Goal: Information Seeking & Learning: Understand process/instructions

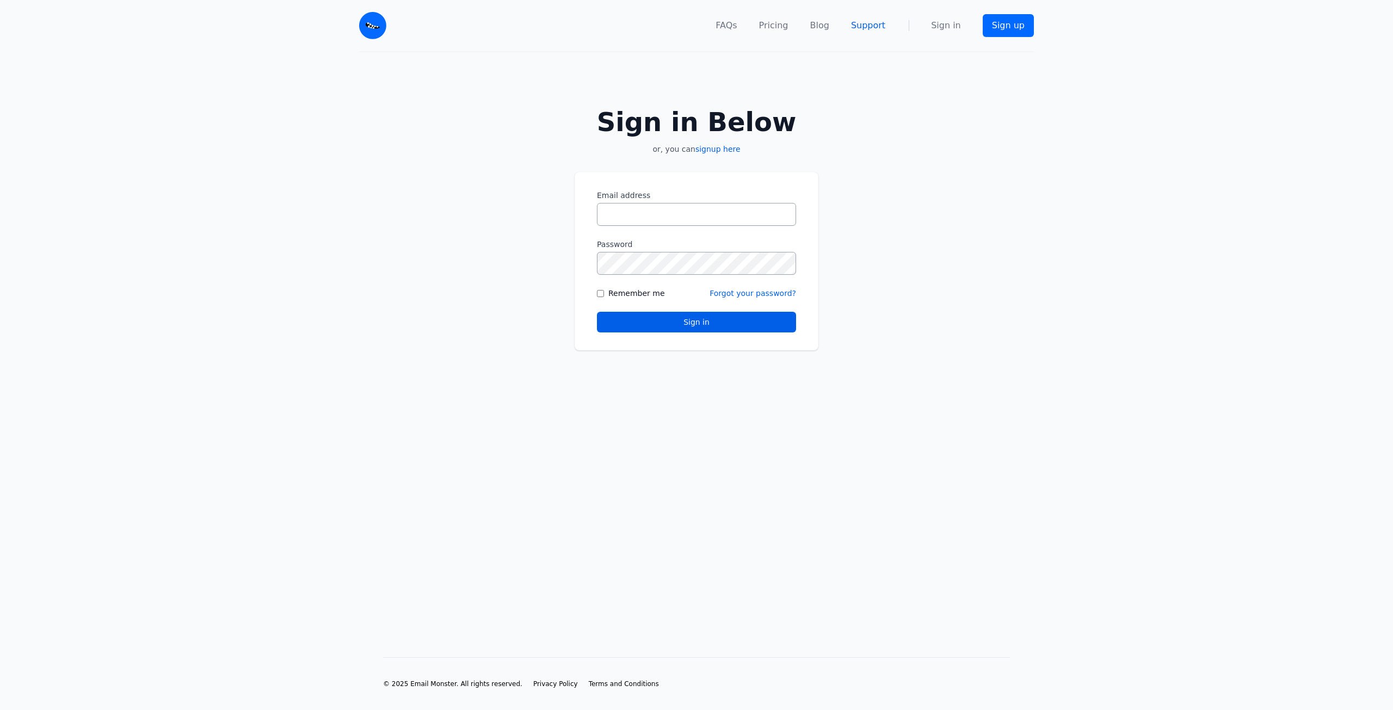
click at [878, 20] on link "Support" at bounding box center [868, 25] width 34 height 13
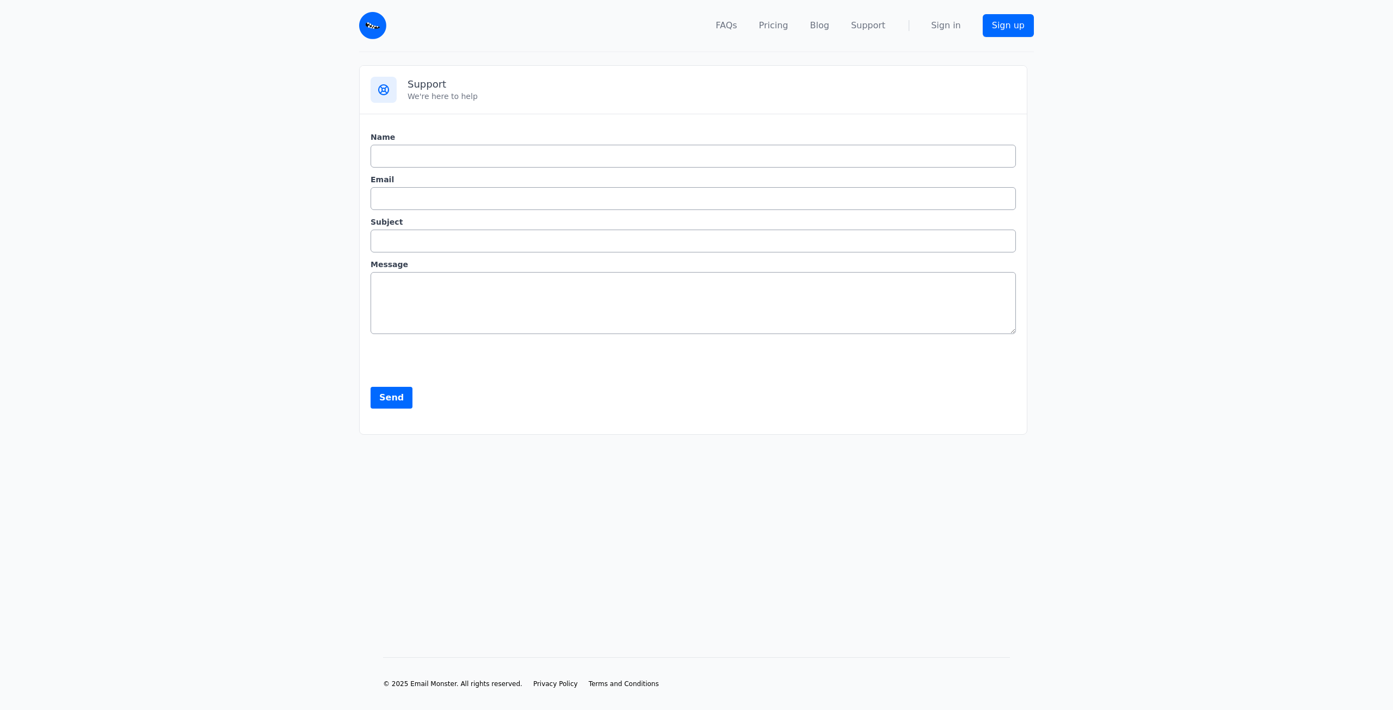
click at [372, 23] on img at bounding box center [372, 25] width 27 height 27
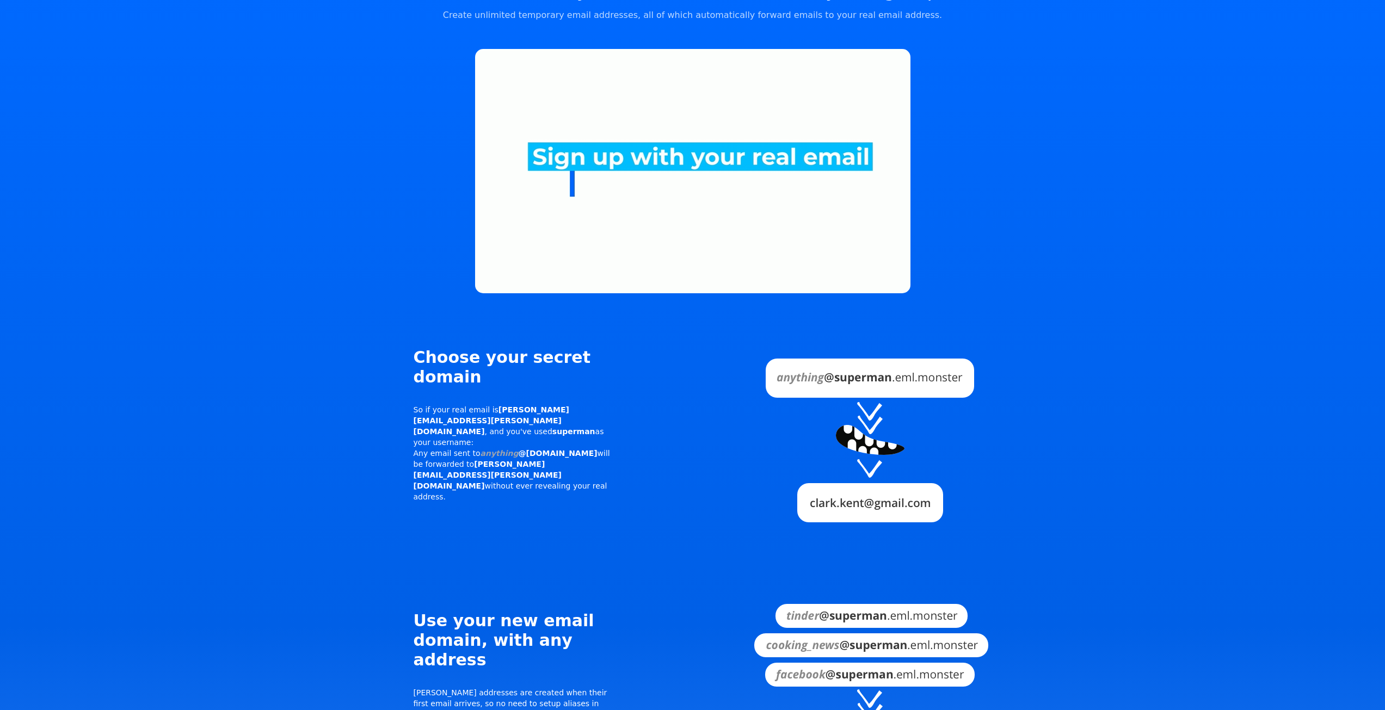
drag, startPoint x: 1007, startPoint y: 441, endPoint x: 1014, endPoint y: 473, distance: 32.8
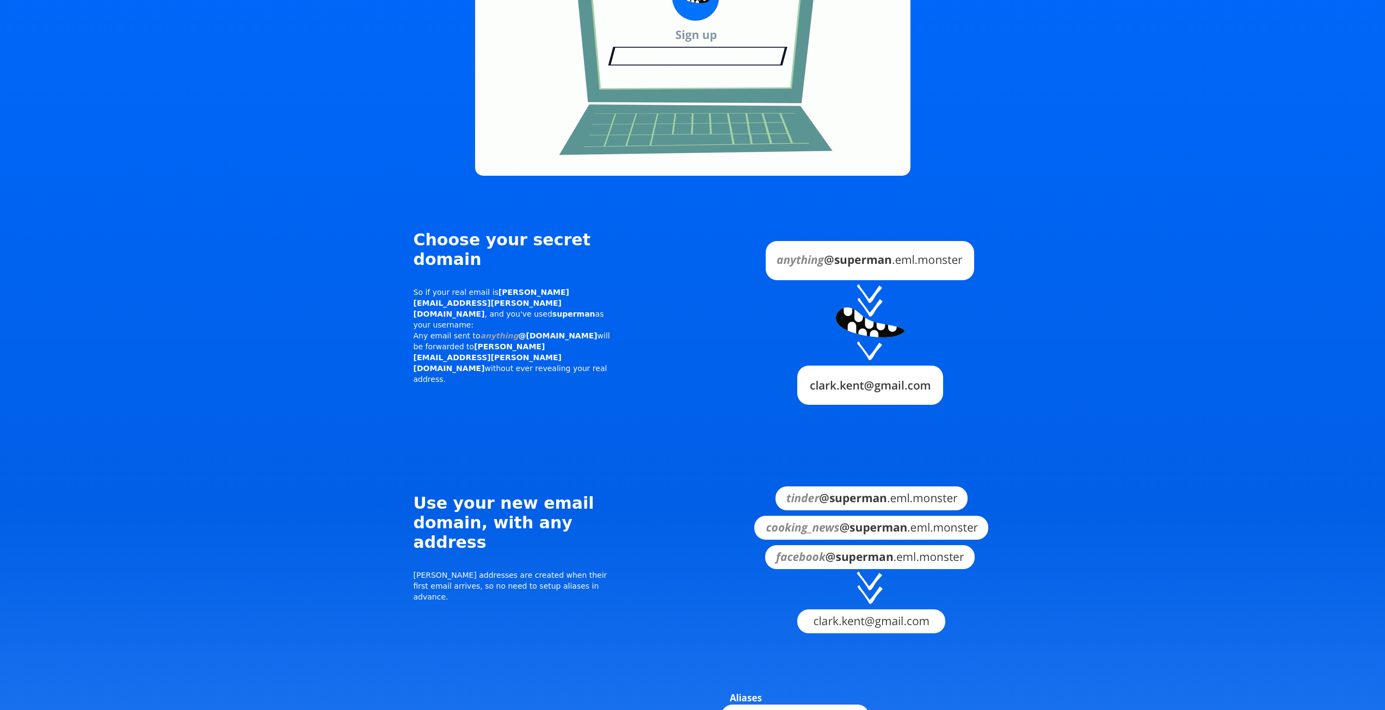
scroll to position [828, 0]
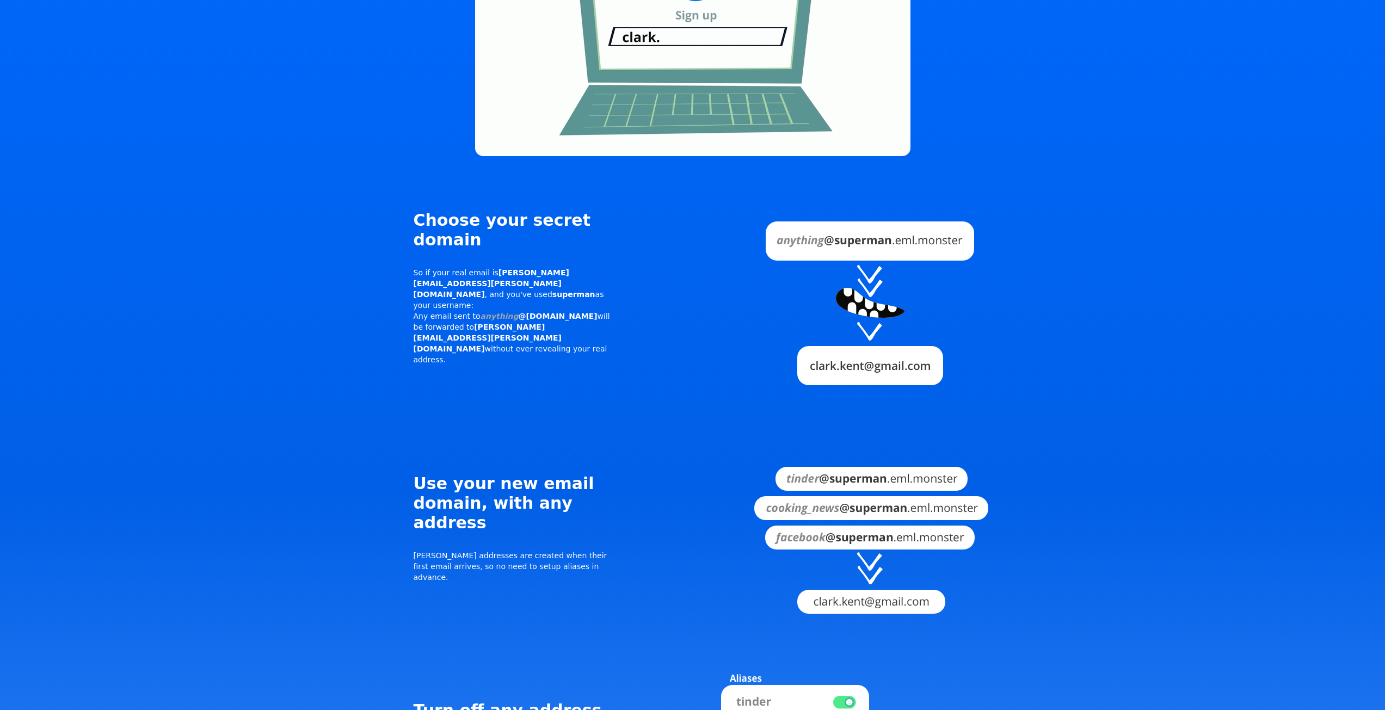
drag, startPoint x: 581, startPoint y: 504, endPoint x: 587, endPoint y: 532, distance: 28.5
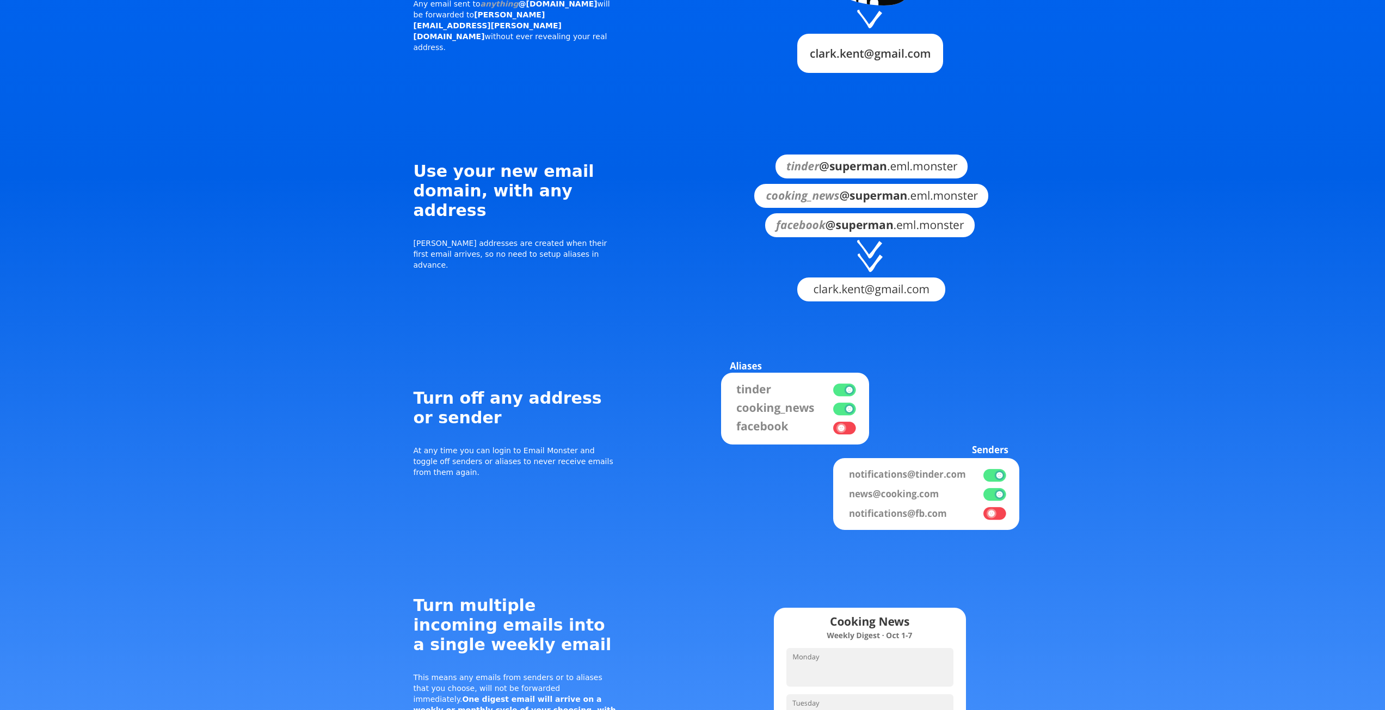
drag, startPoint x: 636, startPoint y: 512, endPoint x: 638, endPoint y: 531, distance: 19.2
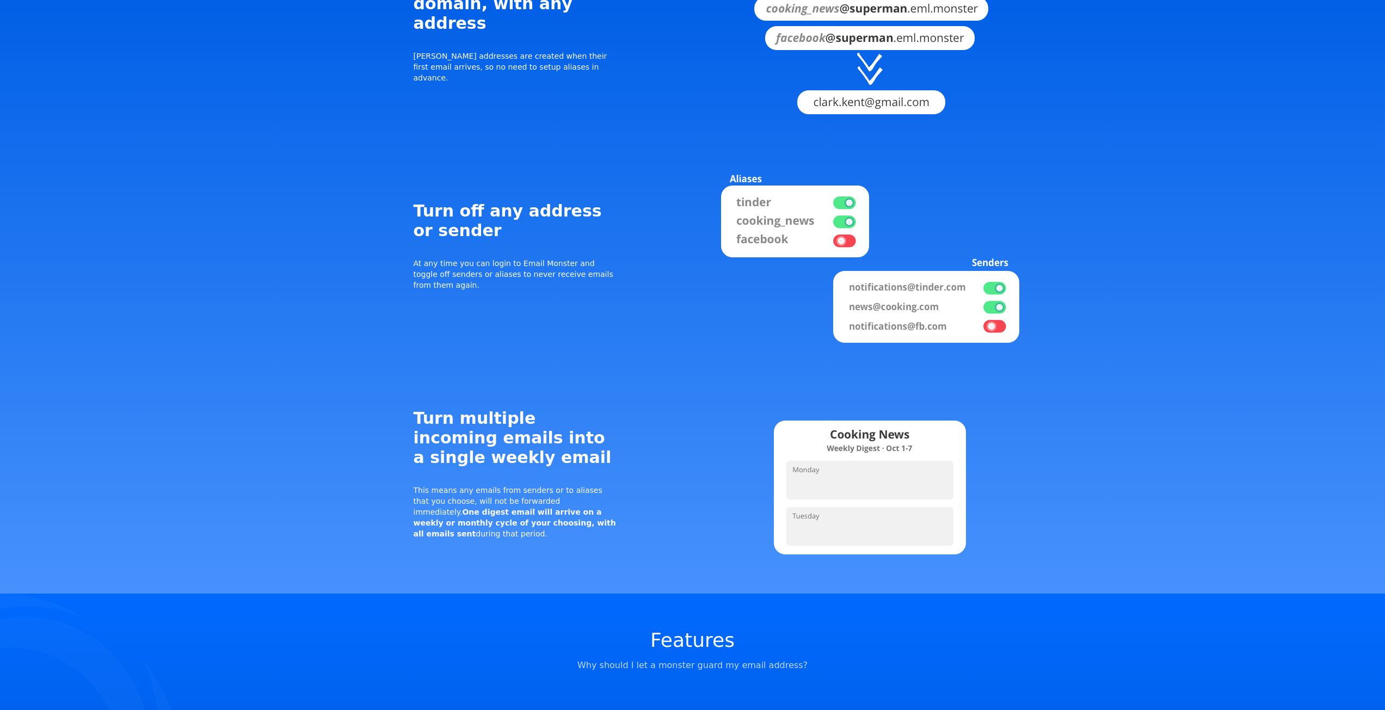
drag, startPoint x: 647, startPoint y: 507, endPoint x: 652, endPoint y: 536, distance: 29.7
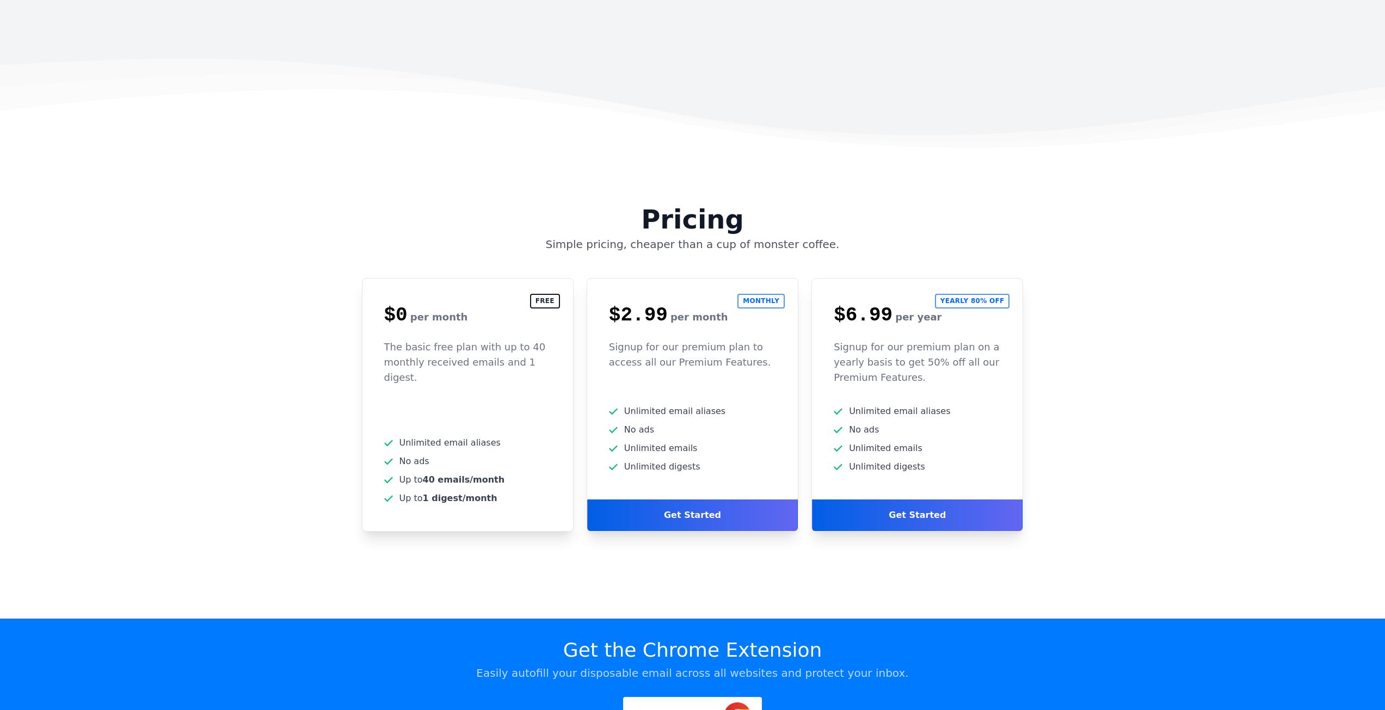
scroll to position [3410, 0]
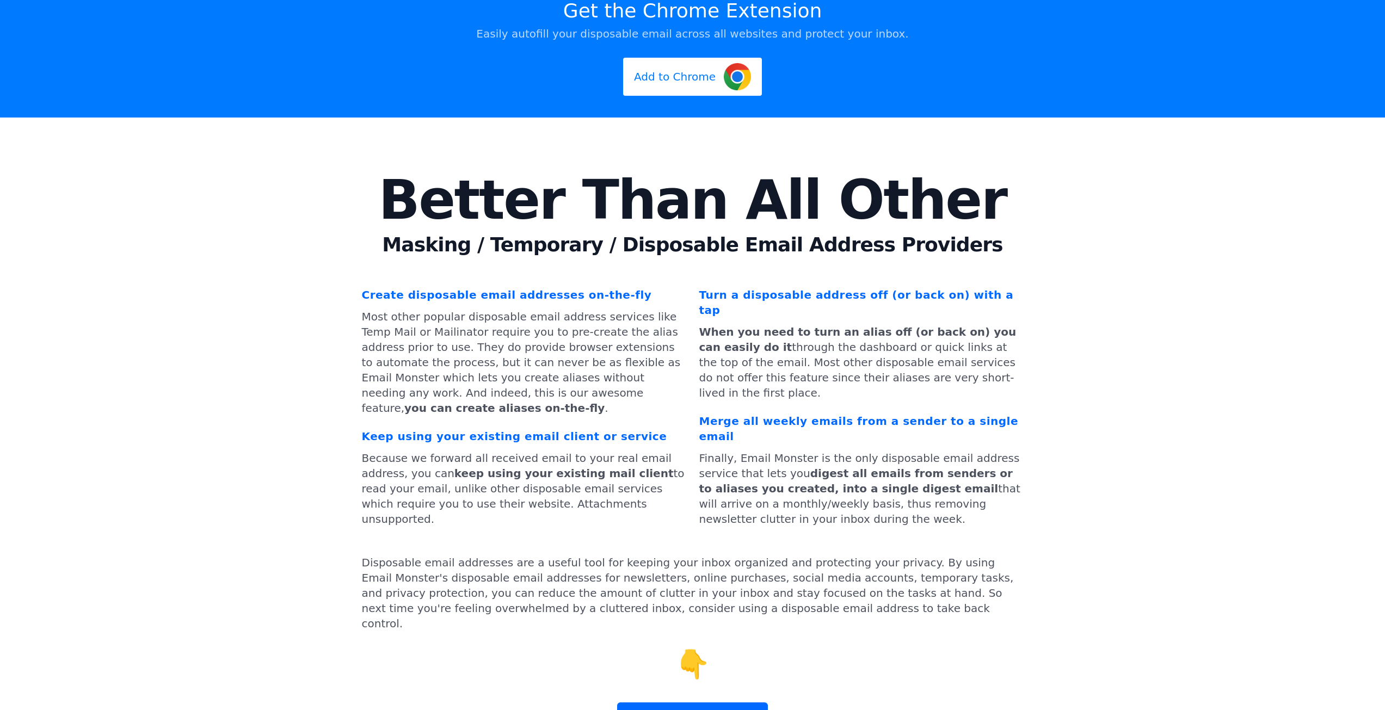
drag, startPoint x: 504, startPoint y: 449, endPoint x: 550, endPoint y: 560, distance: 120.5
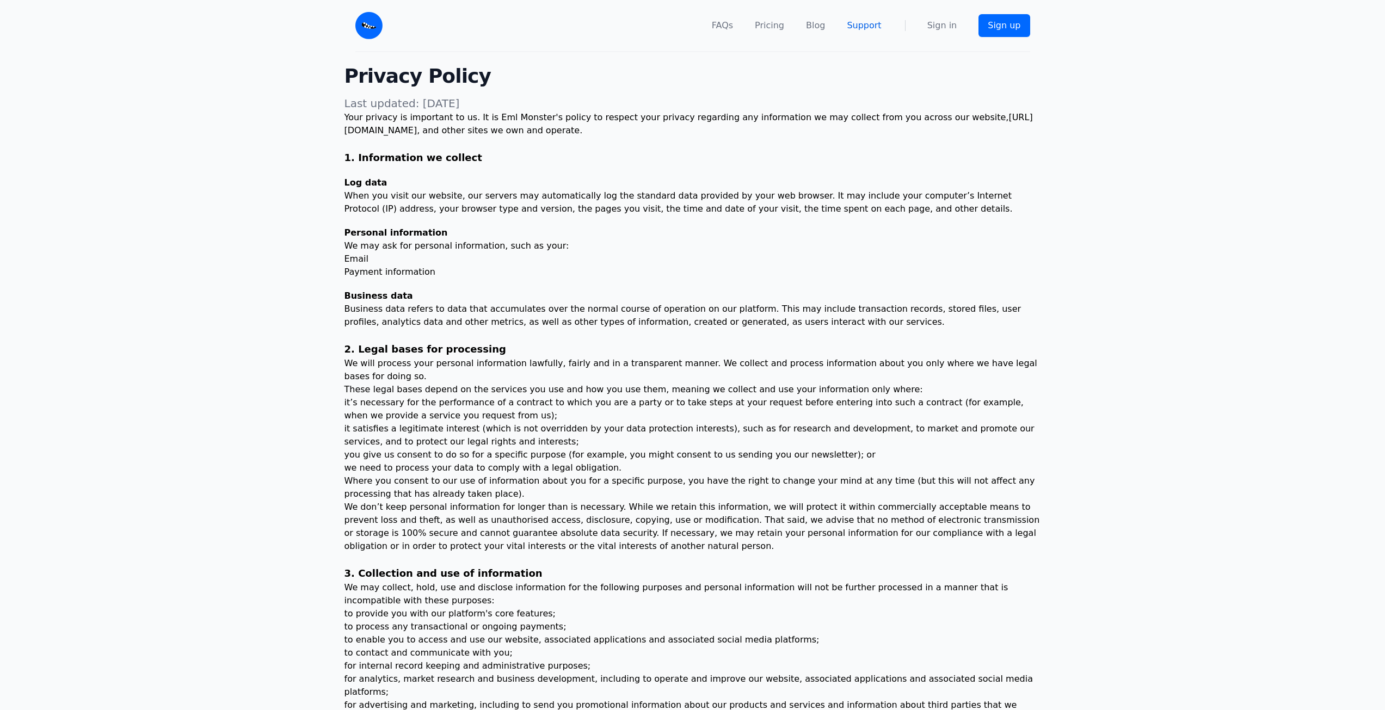
click at [860, 27] on link "Support" at bounding box center [864, 25] width 34 height 13
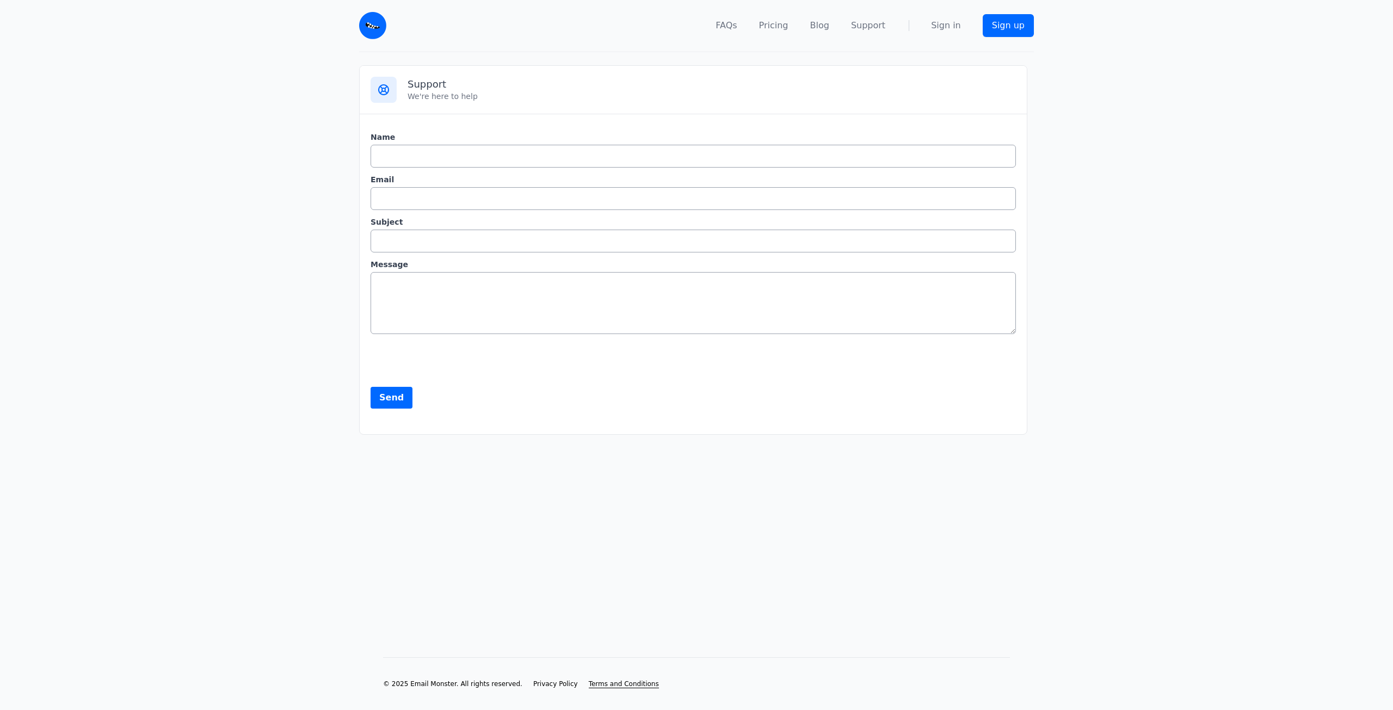
click at [589, 685] on span "Terms and Conditions" at bounding box center [624, 684] width 70 height 8
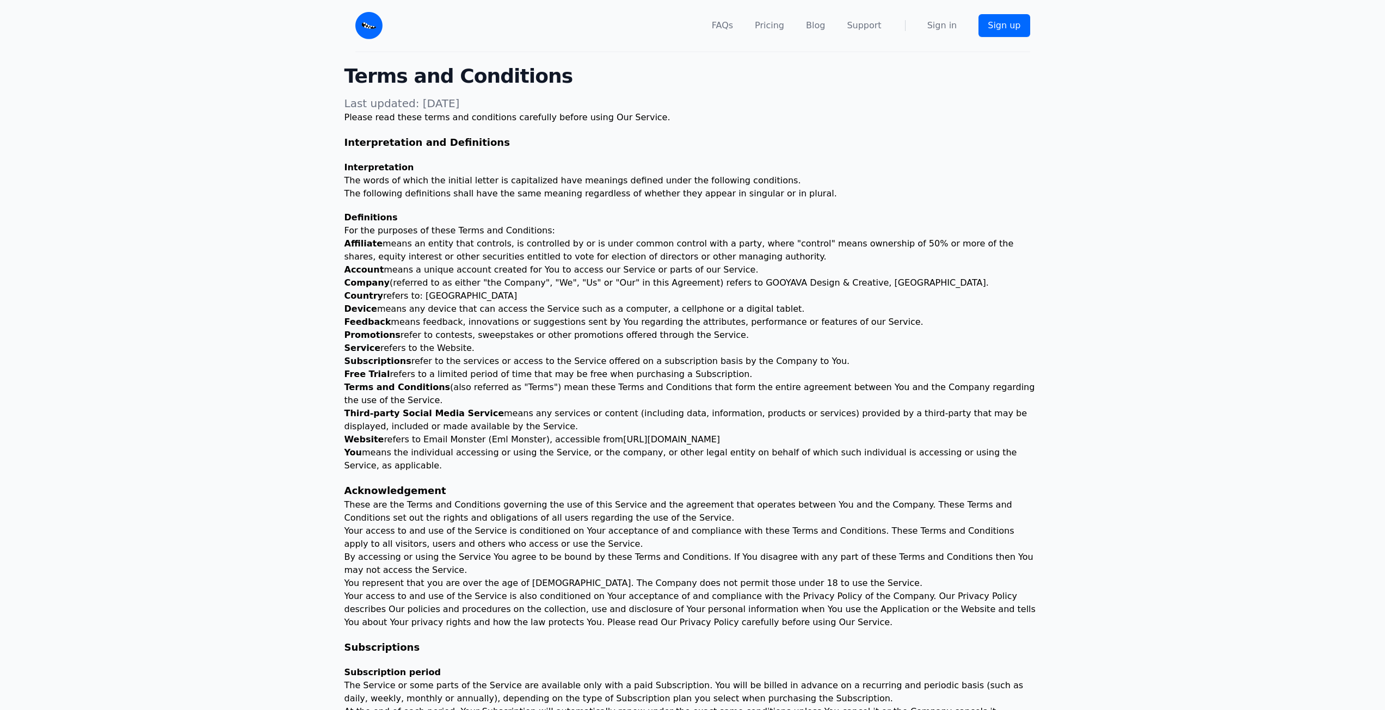
click at [357, 239] on strong "Affiliate" at bounding box center [363, 243] width 39 height 10
